Goal: Task Accomplishment & Management: Manage account settings

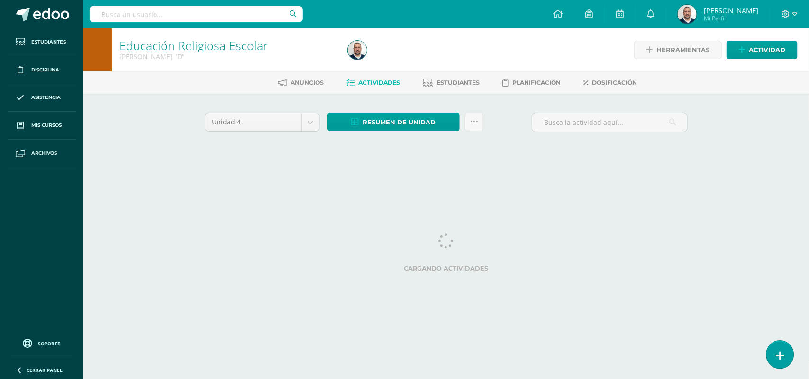
click at [776, 354] on icon at bounding box center [780, 356] width 9 height 11
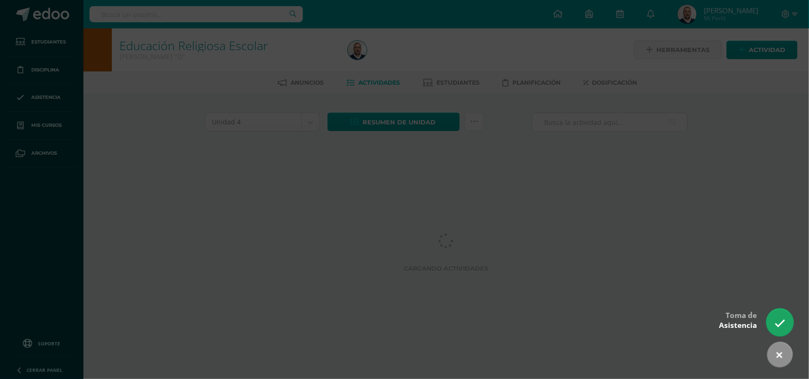
click at [775, 321] on icon at bounding box center [779, 323] width 11 height 11
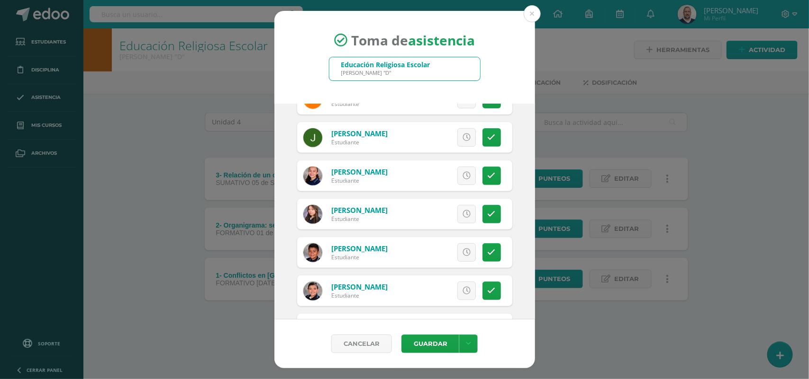
scroll to position [237, 0]
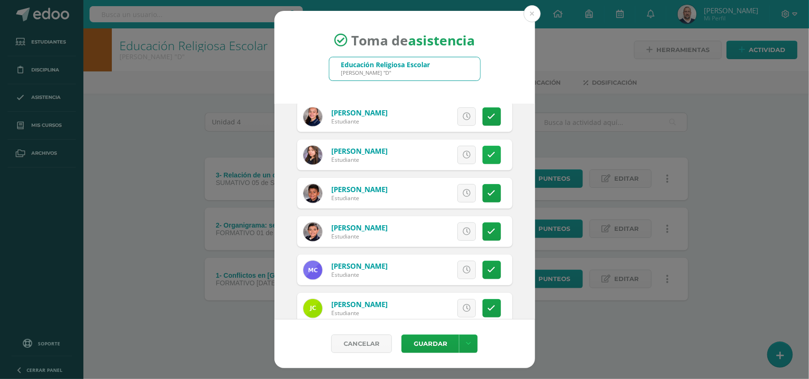
click at [488, 154] on icon at bounding box center [492, 155] width 8 height 8
click at [445, 155] on span "Excusa" at bounding box center [450, 155] width 26 height 18
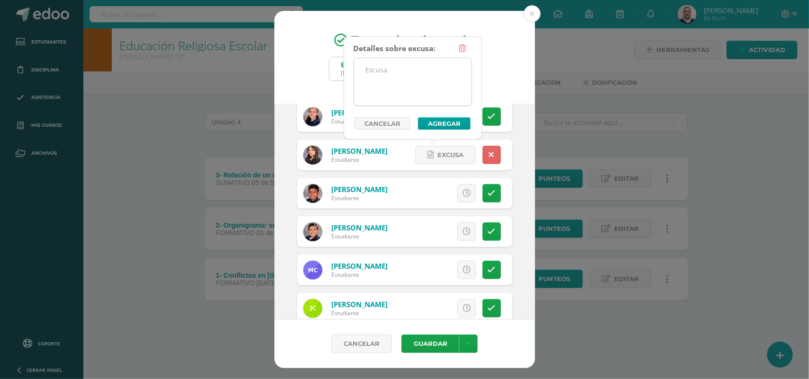
click at [398, 74] on textarea at bounding box center [412, 81] width 117 height 47
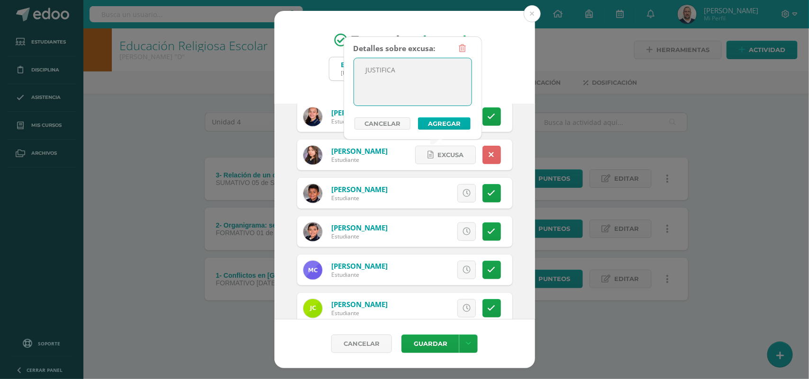
type textarea "JUSTIFICA"
click at [437, 124] on button "Agregar" at bounding box center [444, 123] width 53 height 12
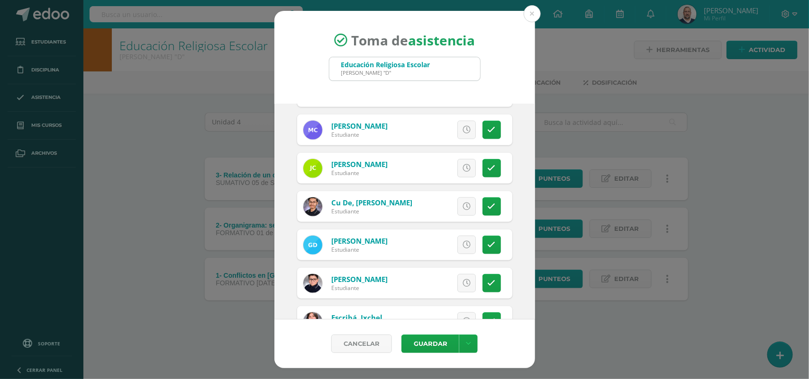
scroll to position [415, 0]
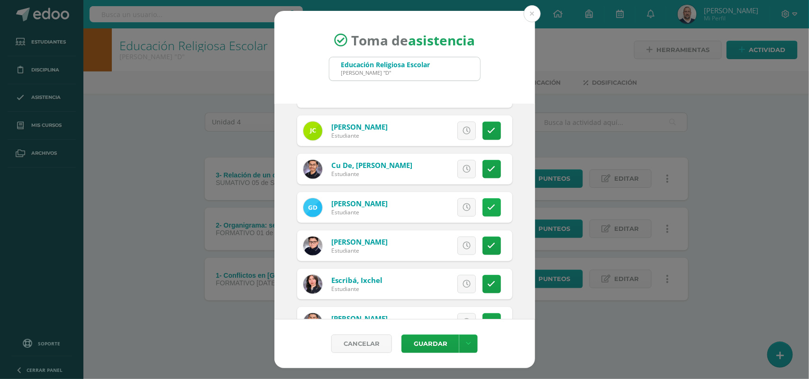
click at [488, 208] on icon at bounding box center [492, 208] width 8 height 8
click at [448, 202] on span "Excusa" at bounding box center [450, 208] width 26 height 18
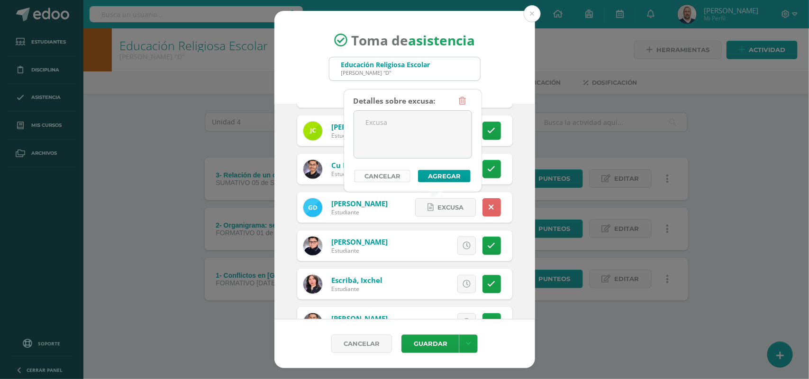
click at [384, 176] on link "Cancelar" at bounding box center [382, 176] width 56 height 12
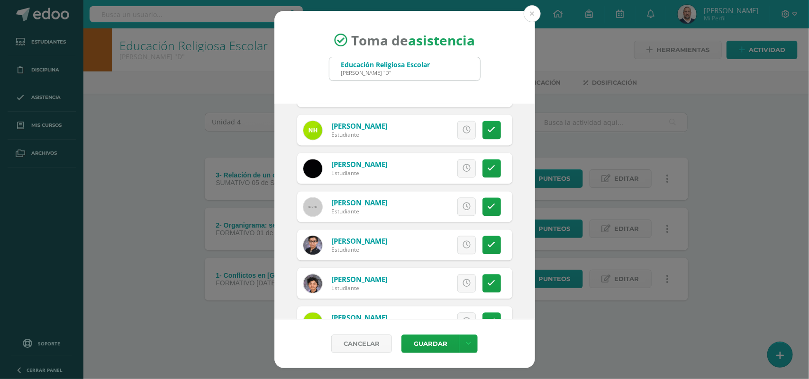
scroll to position [948, 0]
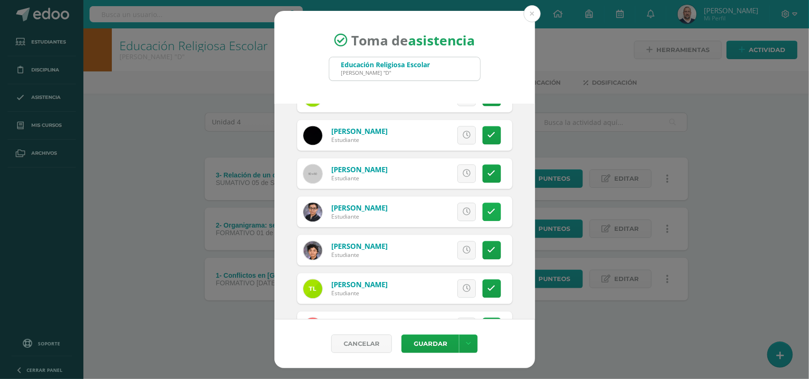
click at [488, 208] on icon at bounding box center [492, 212] width 8 height 8
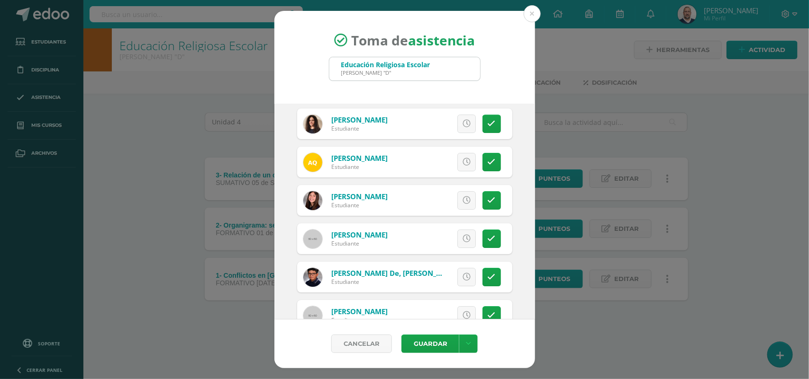
scroll to position [1421, 0]
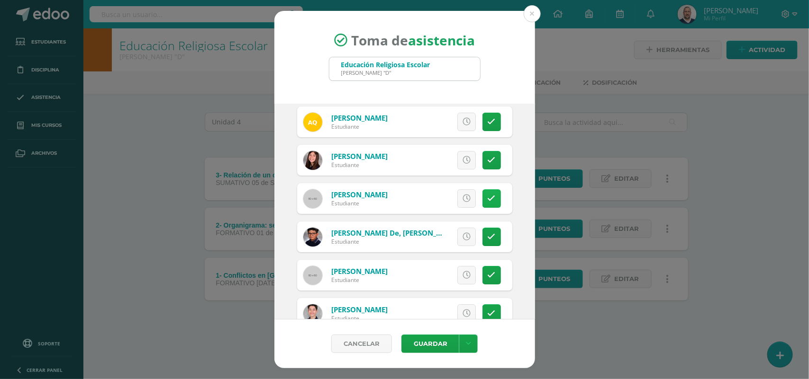
click at [482, 191] on link at bounding box center [491, 199] width 18 height 18
click at [435, 343] on button "Guardar" at bounding box center [430, 344] width 58 height 18
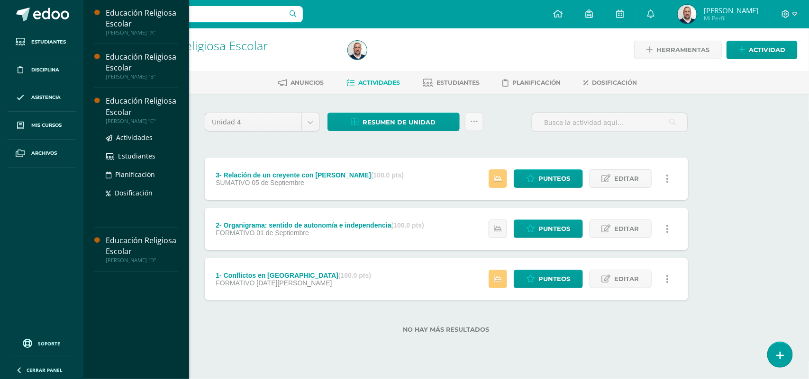
click at [112, 103] on div "Educación Religiosa Escolar" at bounding box center [142, 107] width 72 height 22
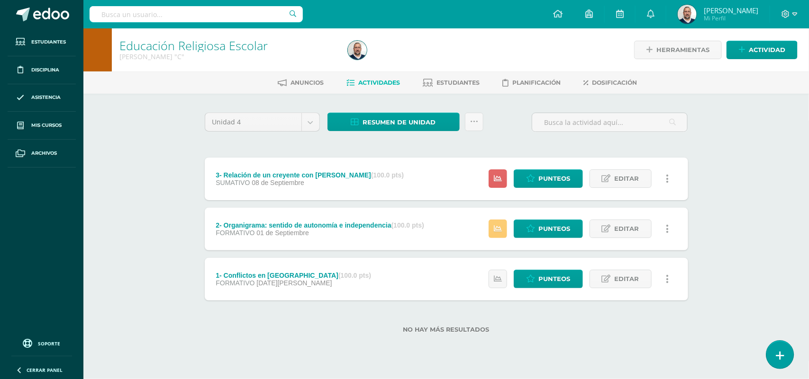
click at [785, 352] on link at bounding box center [779, 354] width 27 height 27
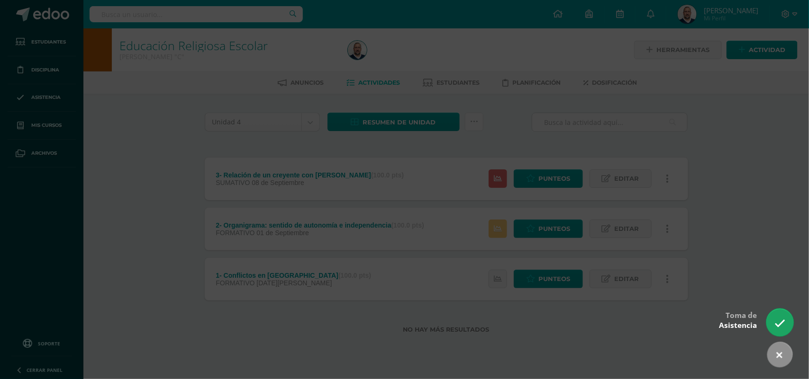
click at [782, 319] on icon at bounding box center [779, 323] width 11 height 11
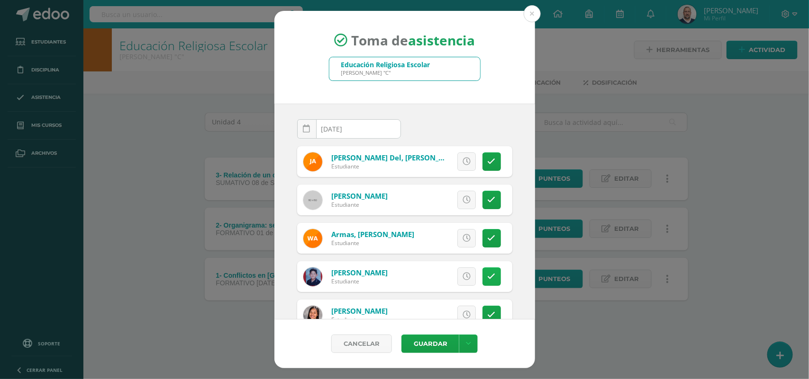
click at [486, 278] on link at bounding box center [491, 277] width 18 height 18
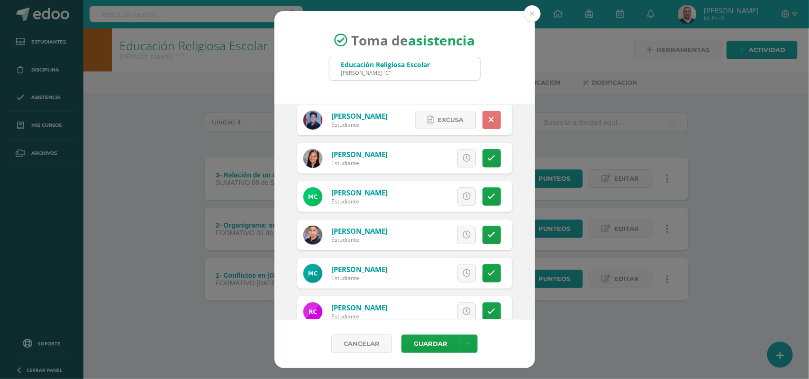
scroll to position [178, 0]
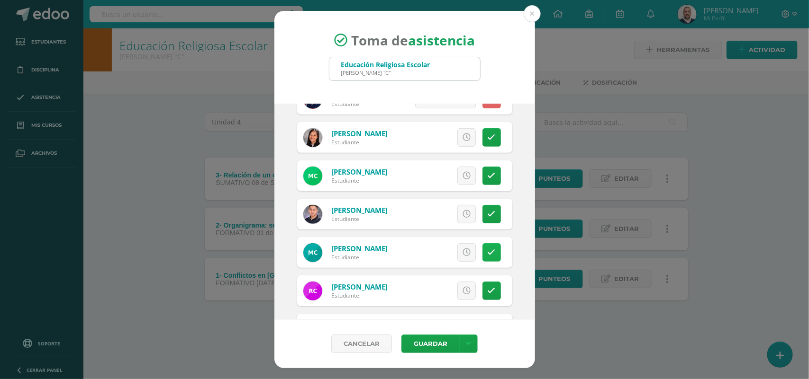
click at [488, 250] on icon at bounding box center [492, 253] width 8 height 8
click at [453, 252] on span "Excusa" at bounding box center [450, 253] width 26 height 18
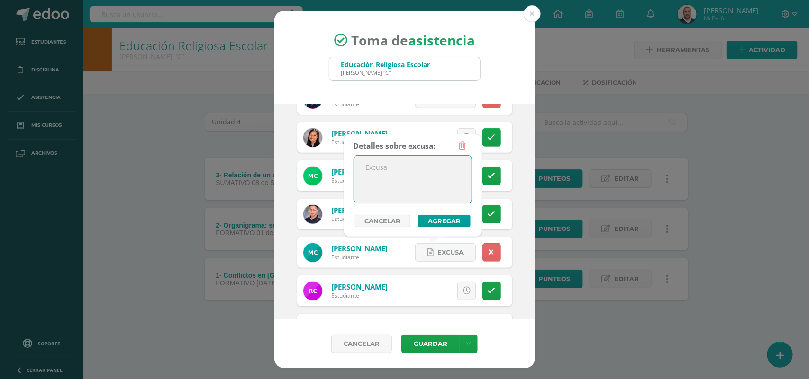
click at [418, 160] on textarea at bounding box center [412, 179] width 117 height 47
type textarea "JUSTIFICA"
click at [446, 219] on button "Agregar" at bounding box center [444, 221] width 53 height 12
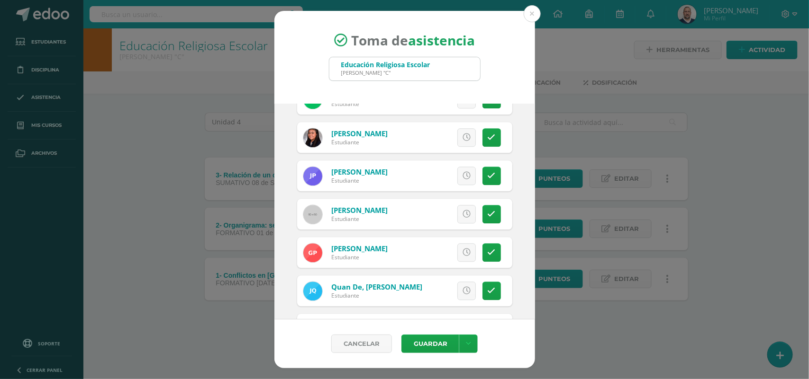
scroll to position [1007, 0]
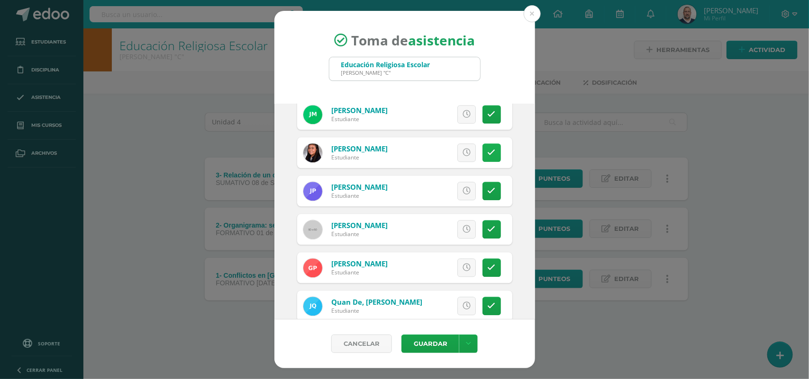
click at [488, 155] on icon at bounding box center [492, 153] width 8 height 8
click at [431, 345] on button "Guardar" at bounding box center [430, 344] width 58 height 18
